Goal: Task Accomplishment & Management: Manage account settings

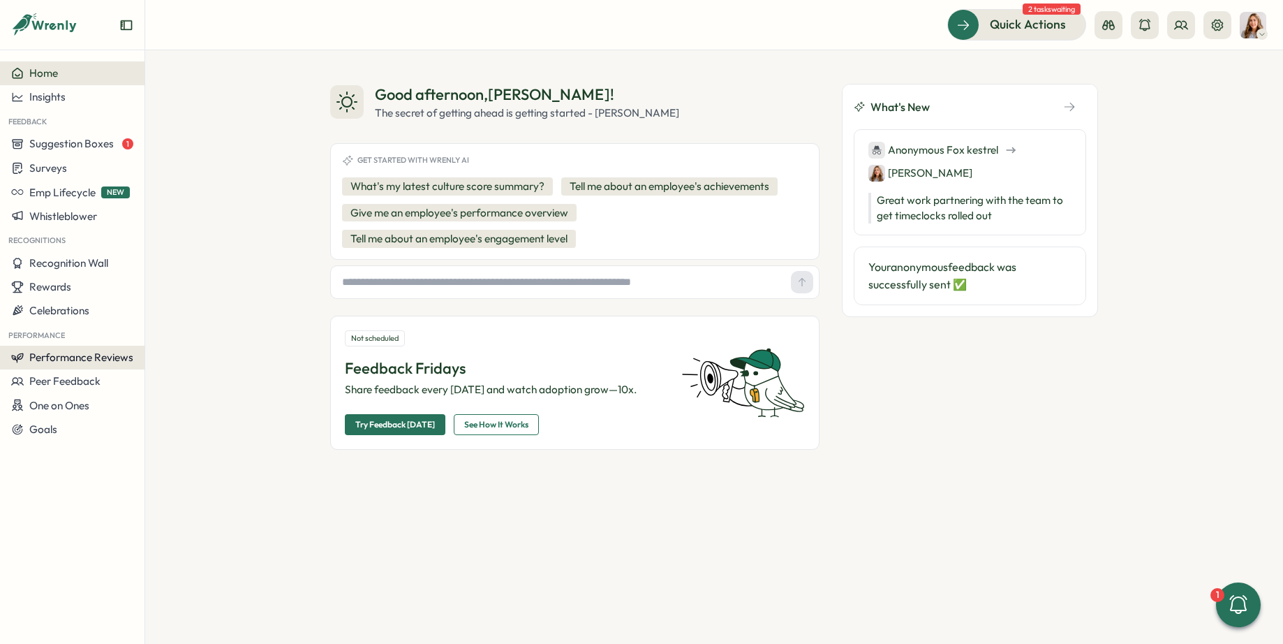
click at [58, 357] on span "Performance Reviews" at bounding box center [81, 356] width 104 height 13
click at [205, 332] on div "Reviews" at bounding box center [202, 330] width 108 height 15
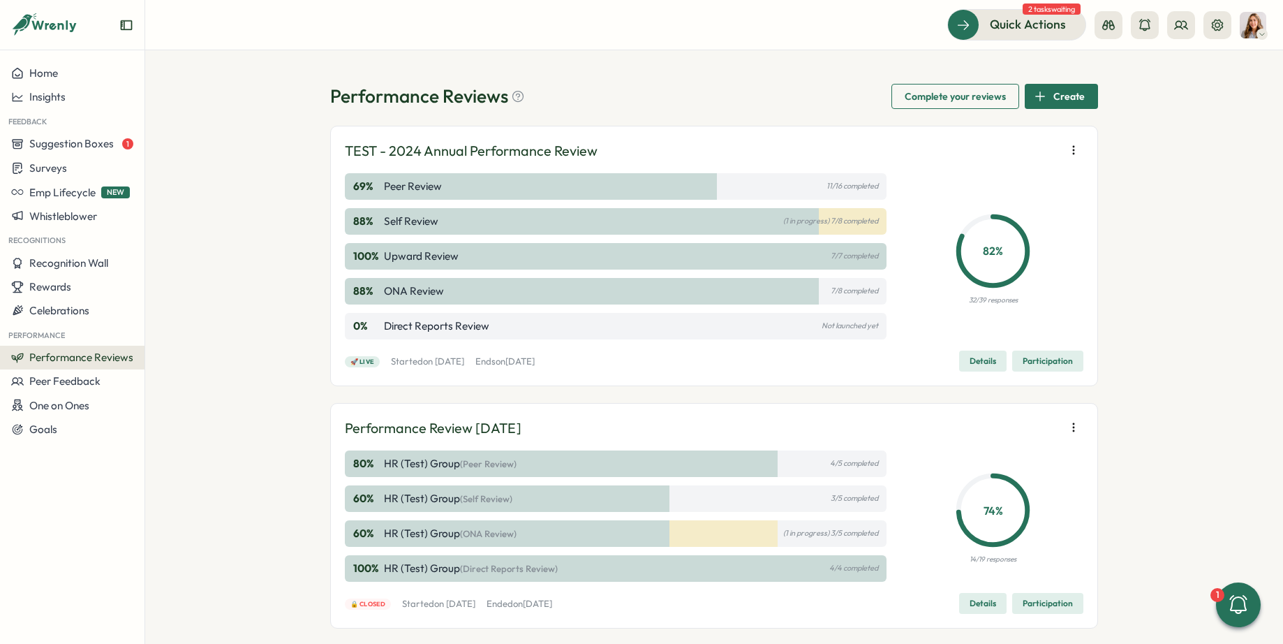
click at [417, 348] on div "TEST - 2024 Annual Performance Review 69 % Peer Review 11/16 completed 88 % Sel…" at bounding box center [714, 255] width 739 height 231
click at [914, 351] on div "🚀 Live Started [DATE][DATE] Ends [DATE][DATE] Details Participation" at bounding box center [714, 360] width 739 height 21
click at [623, 366] on div "🚀 Live Started [DATE][DATE] Ends [DATE][DATE] Details Participation" at bounding box center [714, 360] width 739 height 21
drag, startPoint x: 651, startPoint y: 360, endPoint x: 420, endPoint y: 361, distance: 231.8
click at [418, 361] on div "🚀 Live Started [DATE][DATE] Ends [DATE][DATE] Details Participation" at bounding box center [714, 360] width 739 height 21
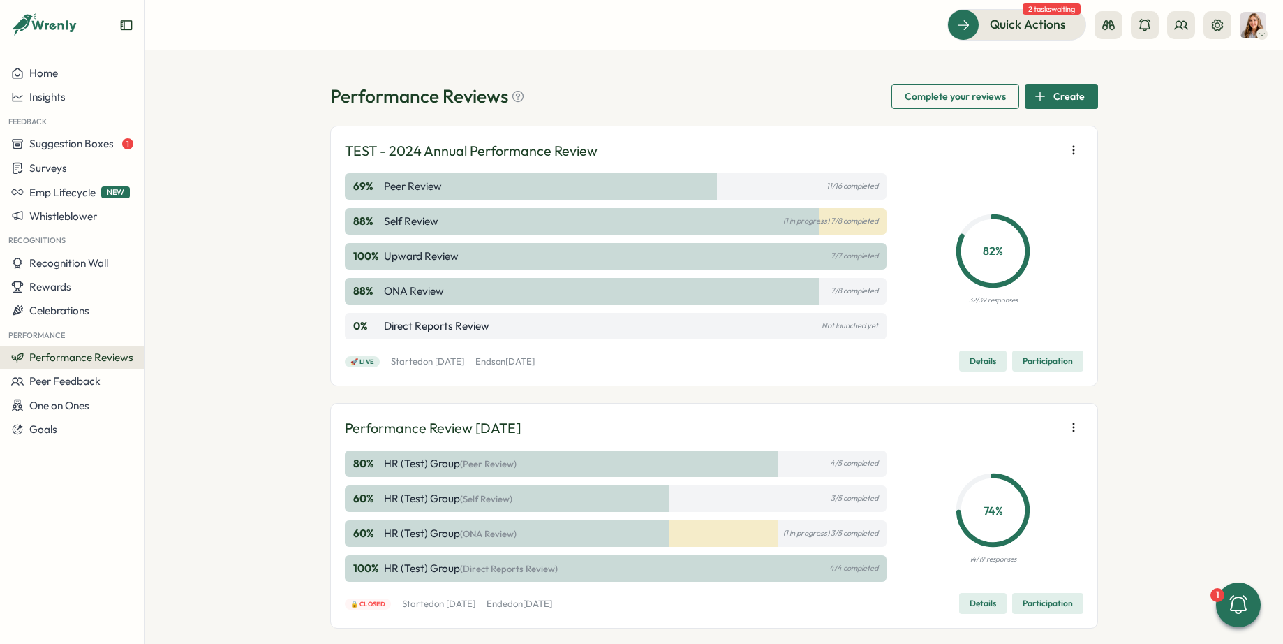
click at [420, 361] on p "Started [DATE][DATE]" at bounding box center [427, 361] width 73 height 13
click at [1114, 148] on div "Performance Reviews Complete your reviews Create TEST - 2024 Annual Performance…" at bounding box center [714, 346] width 1138 height 593
click at [1076, 154] on icon "button" at bounding box center [1074, 150] width 14 height 14
click at [1038, 367] on span "Participation" at bounding box center [1048, 361] width 50 height 20
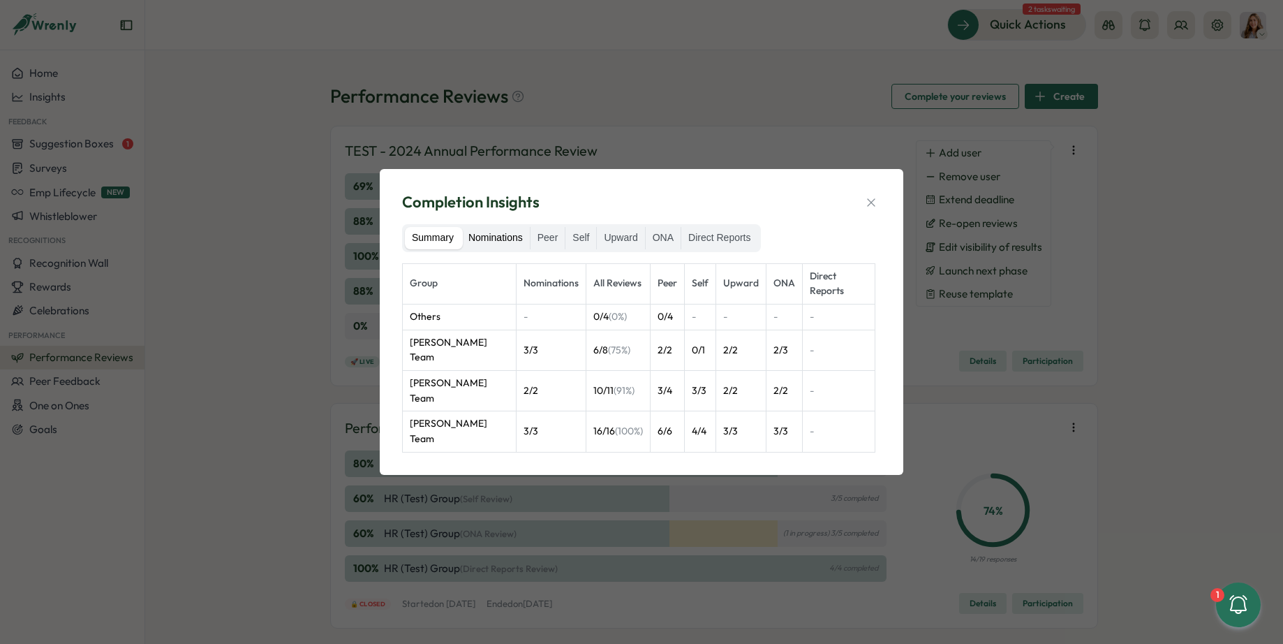
click at [507, 249] on label "Nominations" at bounding box center [496, 238] width 68 height 22
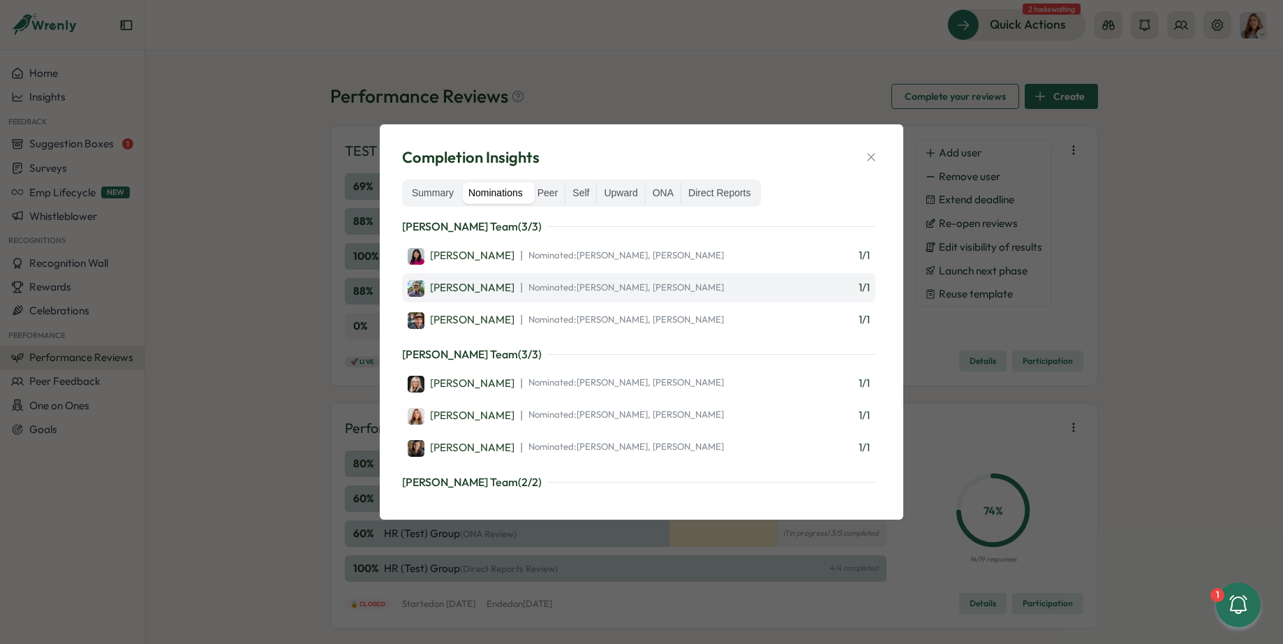
scroll to position [60, 0]
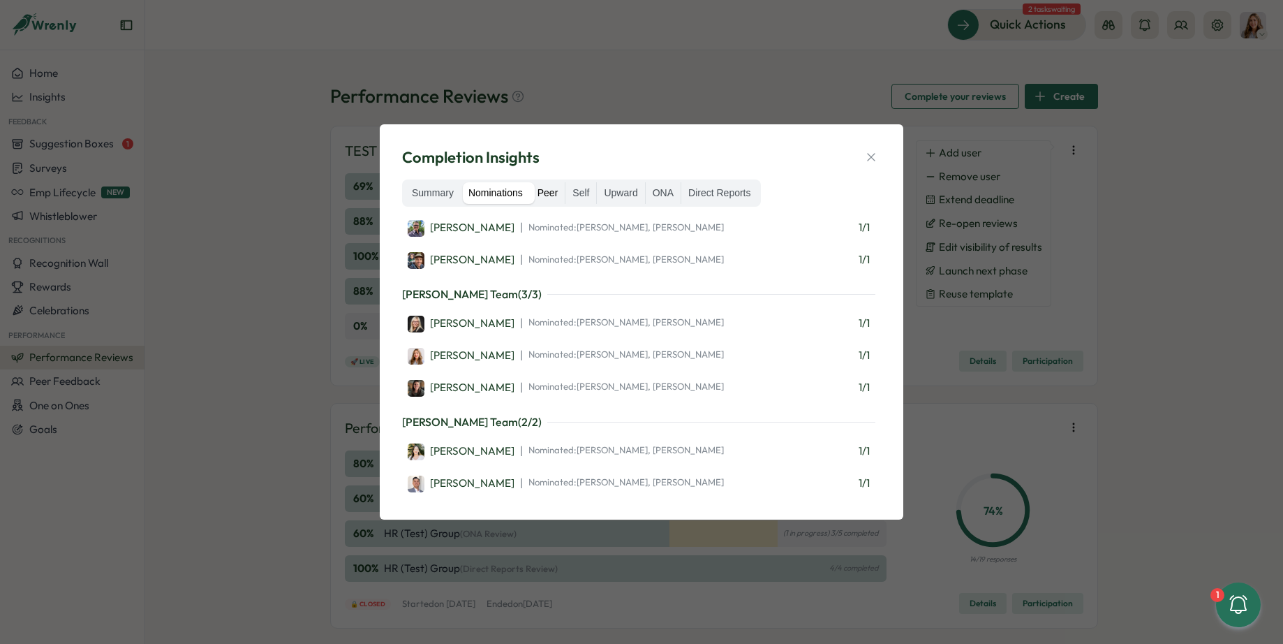
click at [557, 198] on label "Peer" at bounding box center [548, 193] width 35 height 22
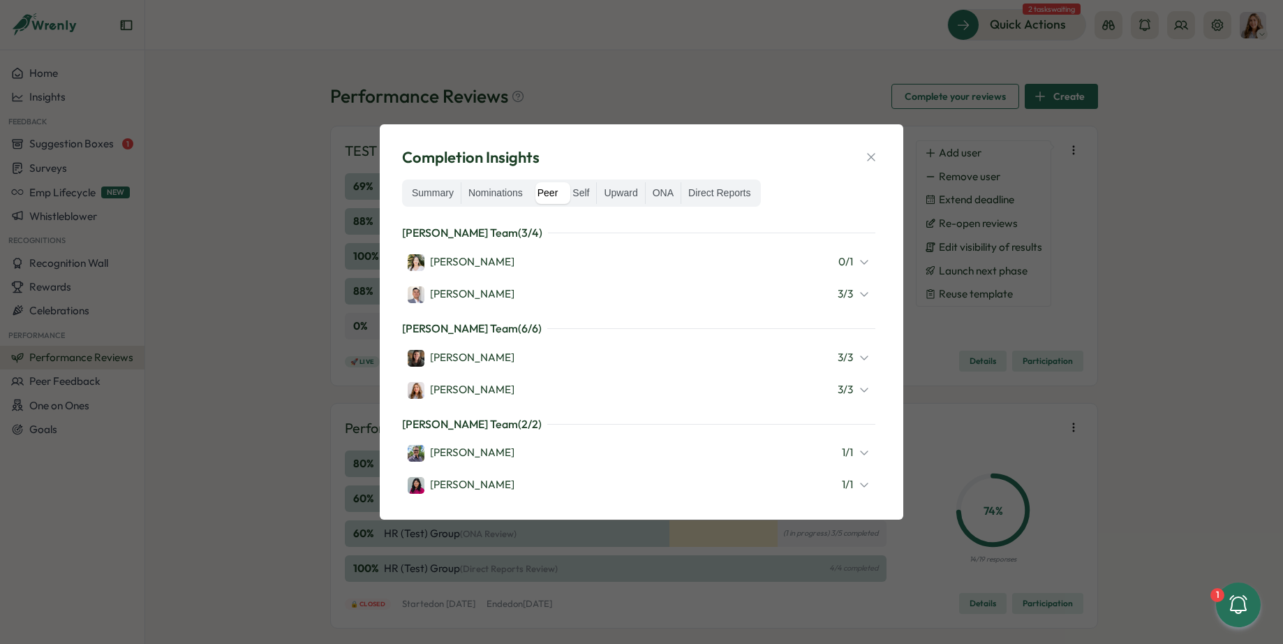
scroll to position [156, 0]
click at [583, 194] on label "Self" at bounding box center [581, 193] width 31 height 22
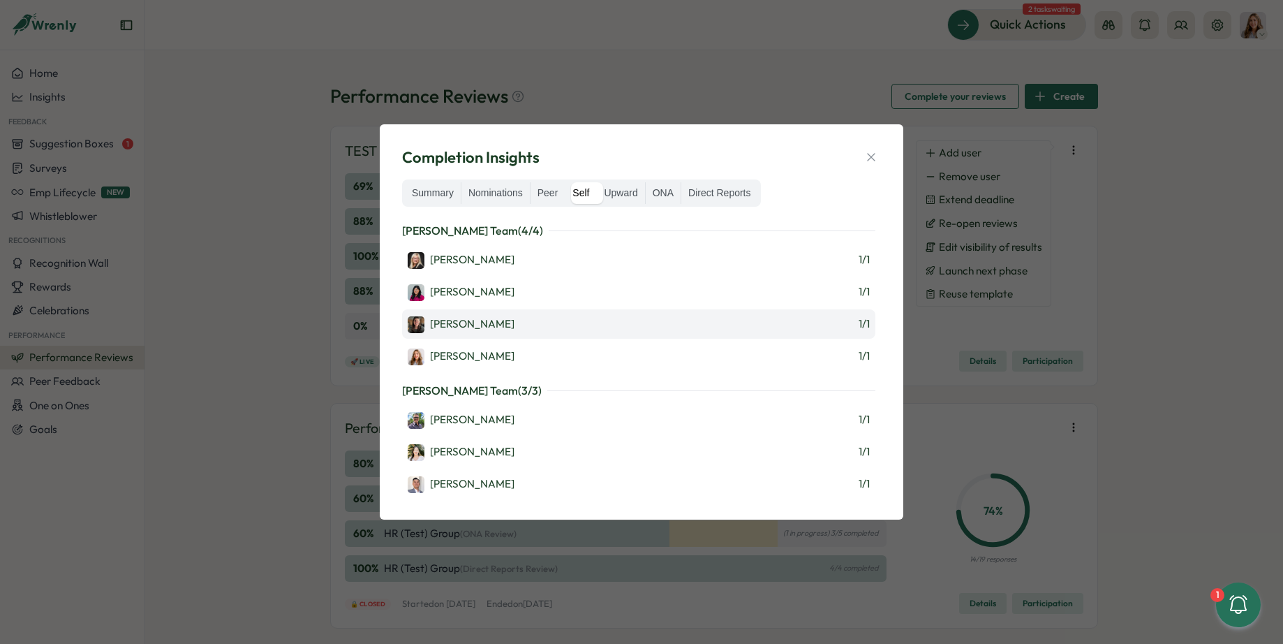
scroll to position [60, 0]
click at [638, 195] on label "Upward" at bounding box center [620, 193] width 47 height 22
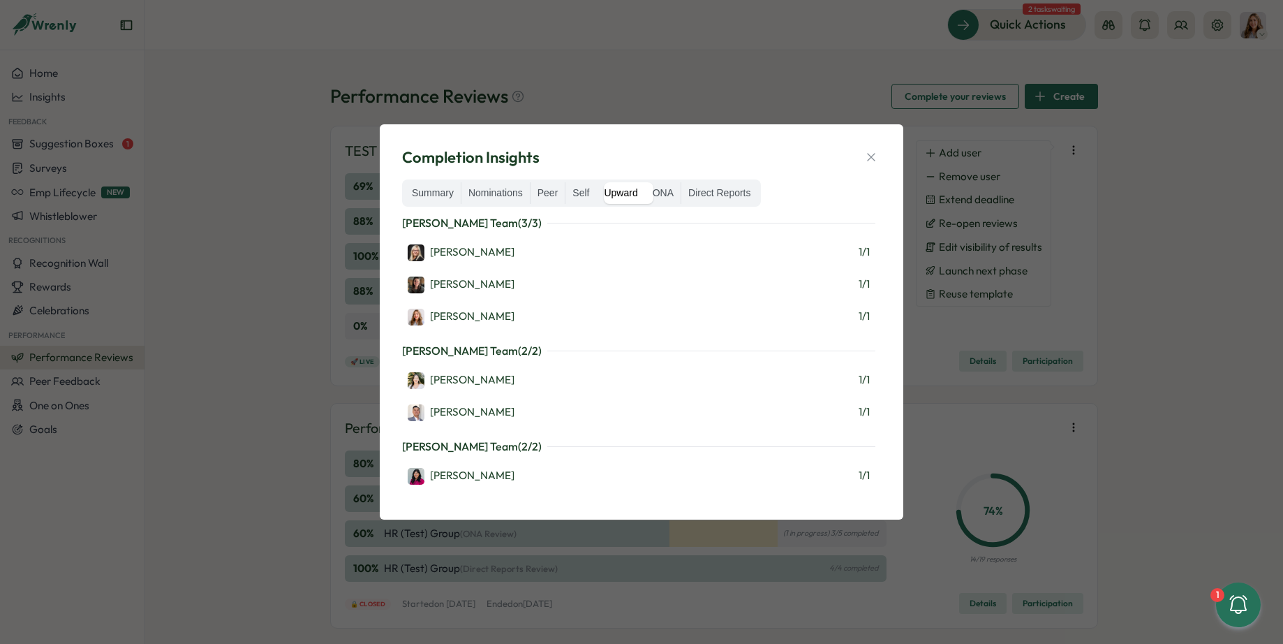
scroll to position [0, 0]
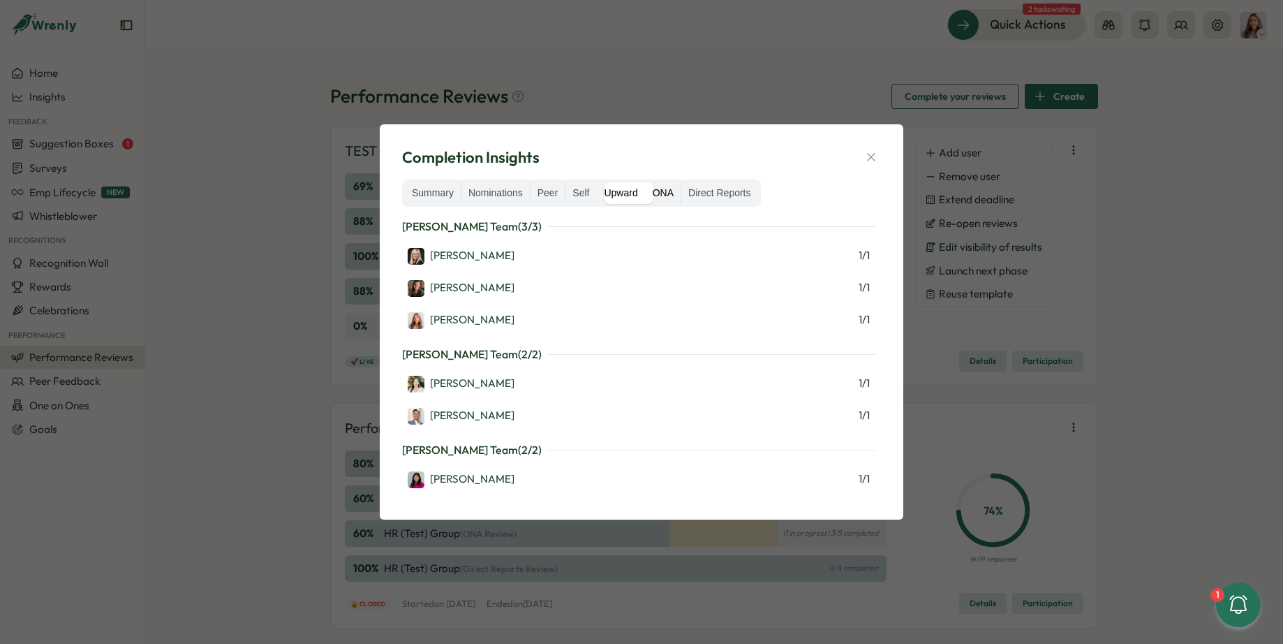
click at [670, 188] on label "ONA" at bounding box center [663, 193] width 35 height 22
click at [741, 193] on label "Direct Reports" at bounding box center [719, 193] width 76 height 22
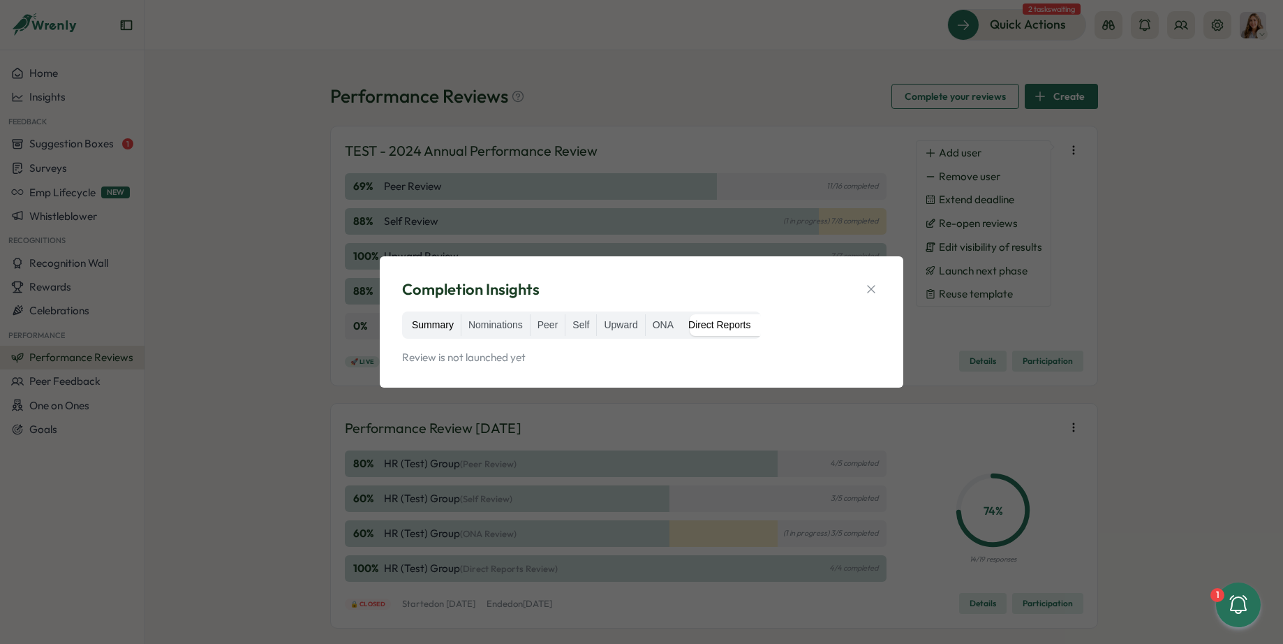
click at [428, 323] on label "Summary" at bounding box center [433, 325] width 56 height 22
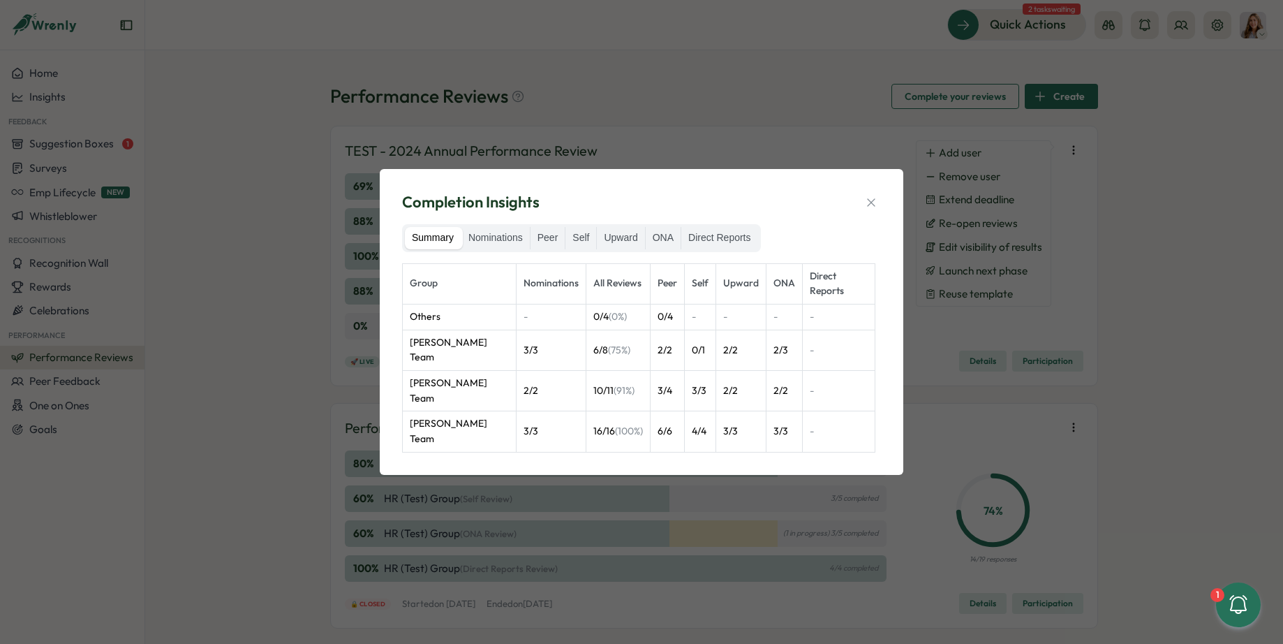
click at [782, 157] on div "Completion Insights Summary Nominations Peer Self Upward ONA Direct Reports Gro…" at bounding box center [641, 322] width 1283 height 644
click at [872, 206] on icon "button" at bounding box center [871, 202] width 8 height 8
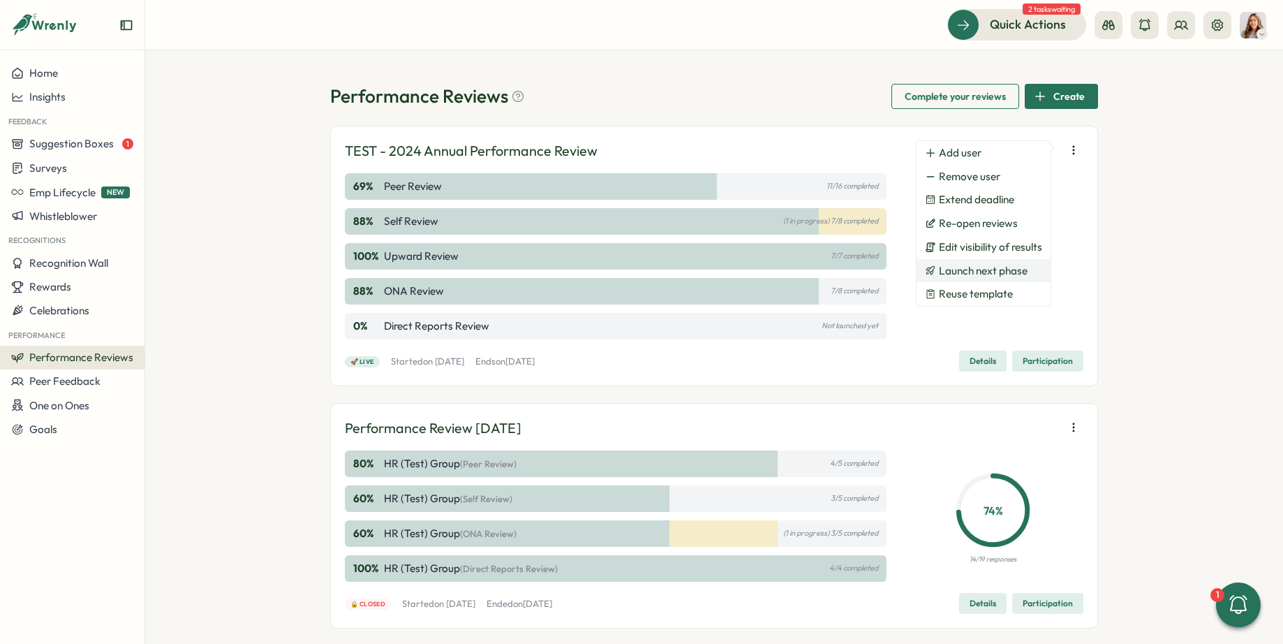
click at [960, 274] on span "Launch next phase" at bounding box center [983, 271] width 89 height 13
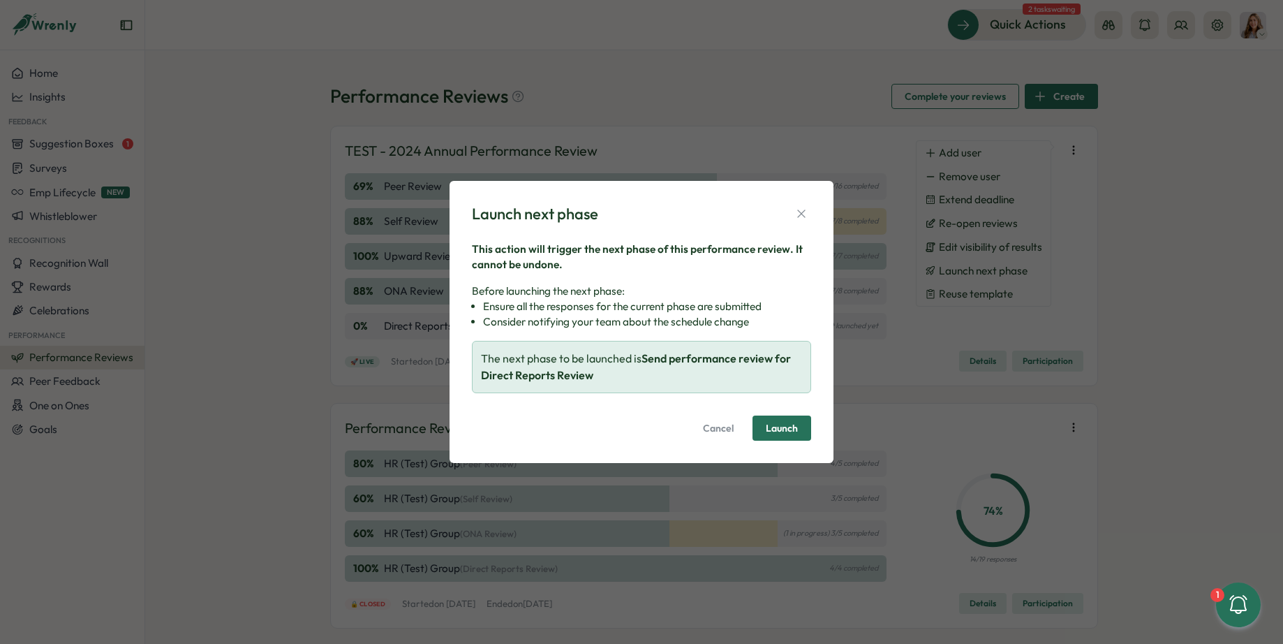
drag, startPoint x: 794, startPoint y: 427, endPoint x: 732, endPoint y: 412, distance: 63.2
click at [733, 412] on div "This action will trigger the next phase of this performance review. It cannot b…" at bounding box center [641, 342] width 339 height 200
click at [781, 429] on span "Launch" at bounding box center [782, 428] width 32 height 10
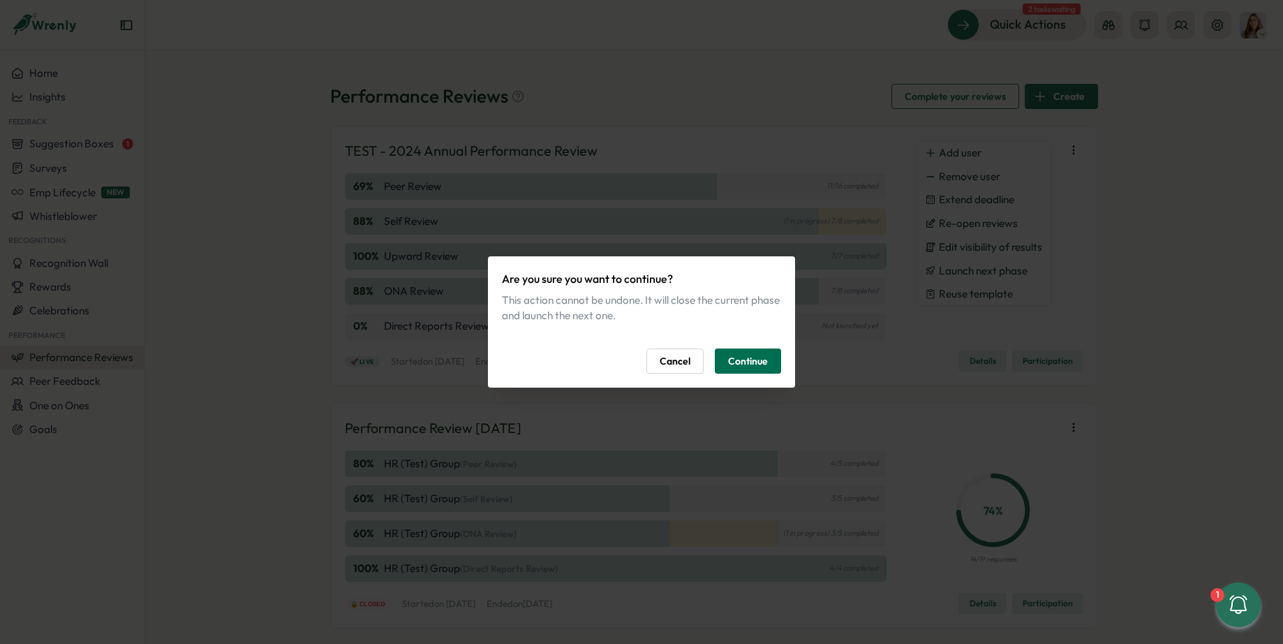
click at [758, 363] on span "Continue" at bounding box center [748, 361] width 40 height 24
